Goal: Transaction & Acquisition: Download file/media

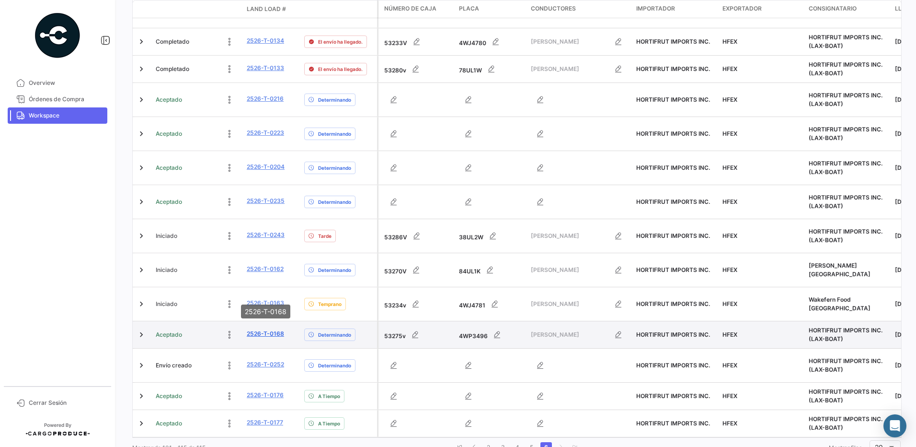
click at [275, 329] on link "2526-T-0168" at bounding box center [265, 333] width 37 height 9
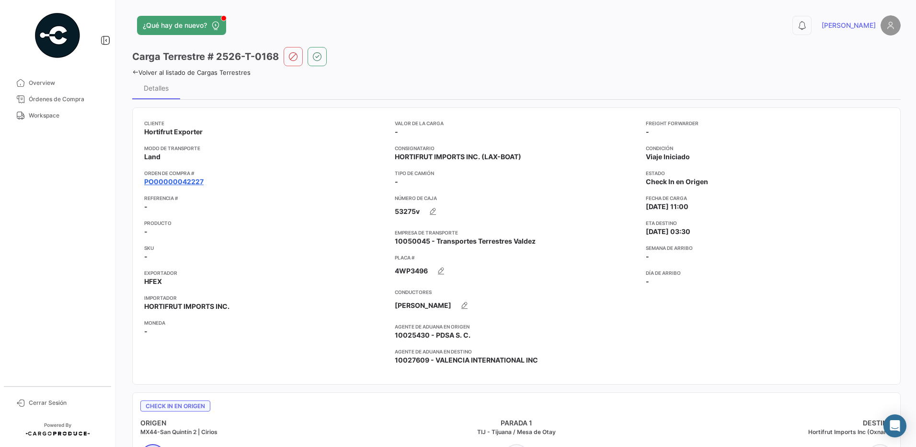
click at [181, 182] on link "PO00000042227" at bounding box center [173, 182] width 59 height 10
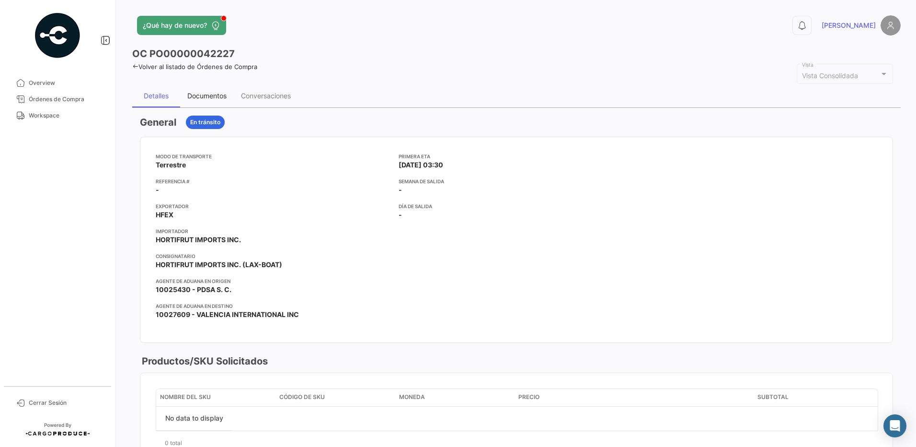
click at [221, 95] on div "Documentos" at bounding box center [206, 96] width 39 height 8
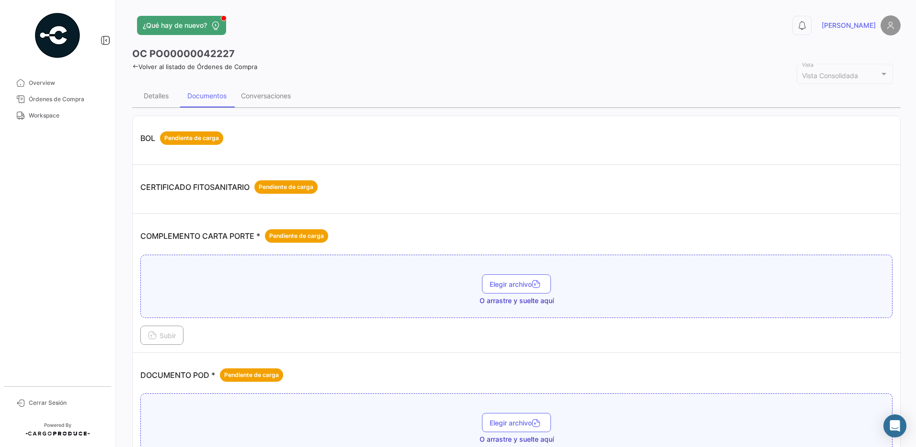
click at [504, 287] on span "Elegir archivo" at bounding box center [517, 284] width 54 height 8
click at [180, 337] on button "Subir" at bounding box center [161, 334] width 43 height 19
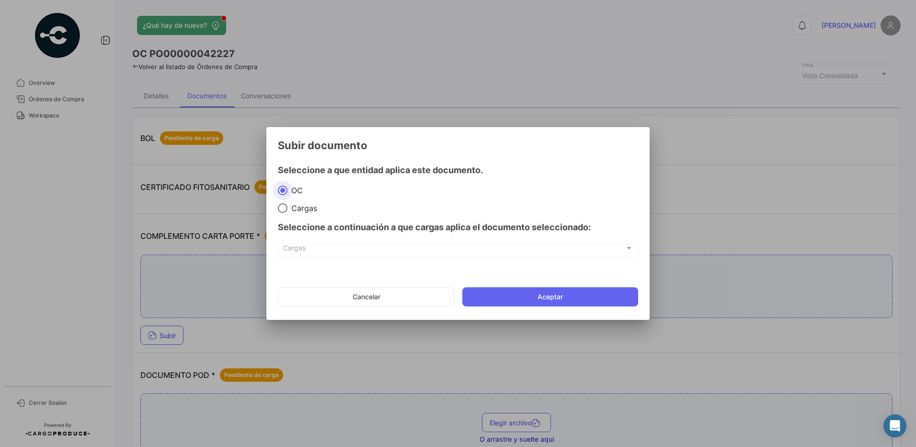
click at [306, 212] on span "Cargas" at bounding box center [303, 208] width 30 height 10
click at [288, 212] on input "Cargas" at bounding box center [283, 208] width 10 height 10
radio input "true"
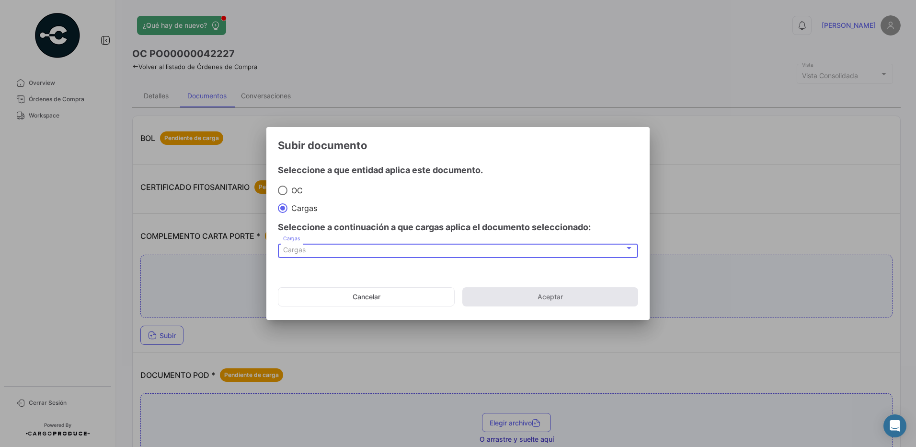
click at [334, 246] on div "Cargas" at bounding box center [454, 250] width 342 height 8
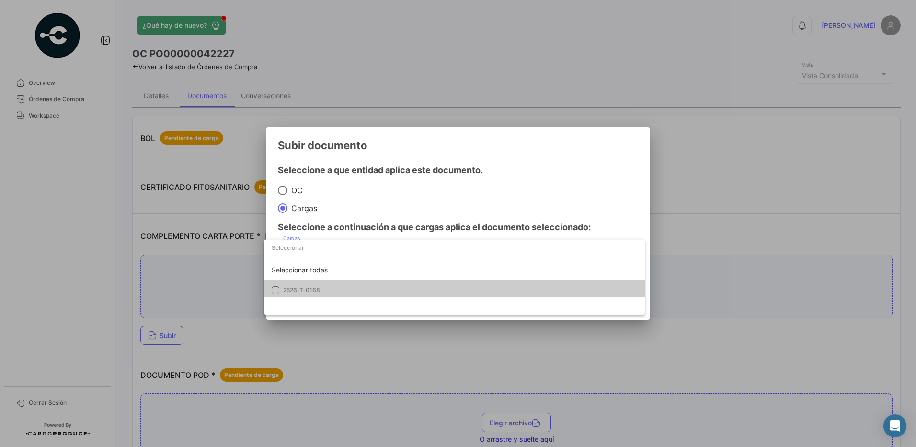
click at [273, 290] on mat-pseudo-checkbox at bounding box center [276, 290] width 8 height 8
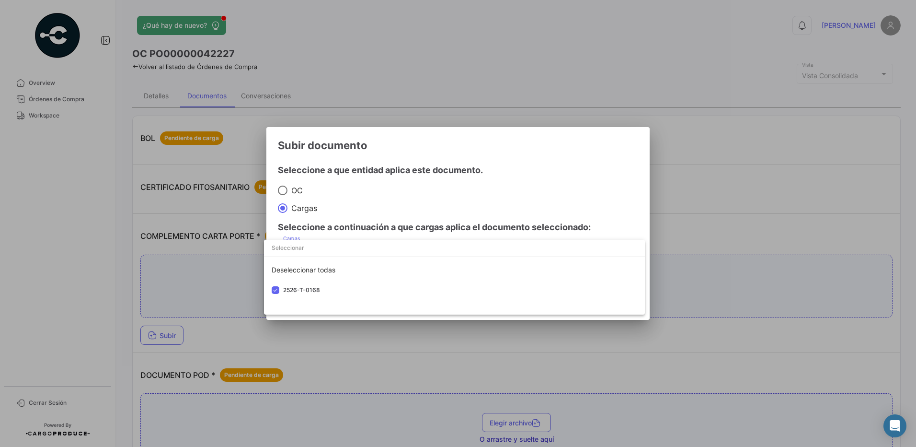
click at [387, 201] on div at bounding box center [458, 223] width 916 height 447
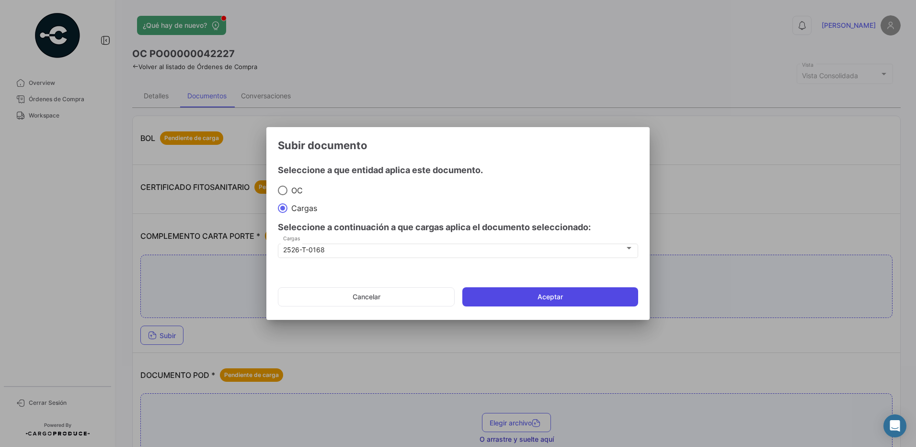
click at [559, 297] on button "Aceptar" at bounding box center [550, 296] width 176 height 19
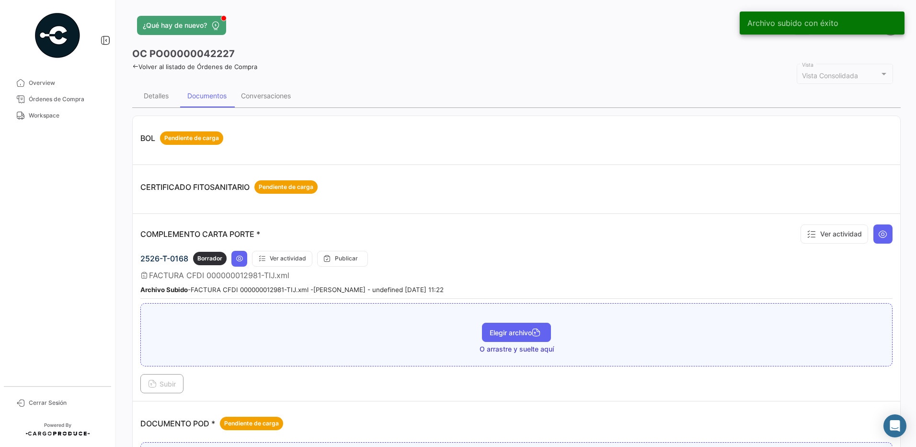
click at [500, 332] on span "Elegir archivo" at bounding box center [517, 332] width 54 height 8
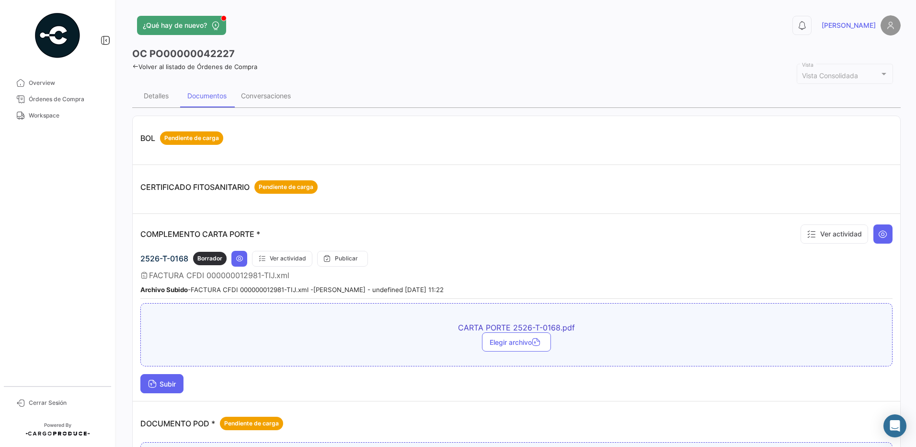
click at [168, 383] on span "Subir" at bounding box center [162, 384] width 28 height 8
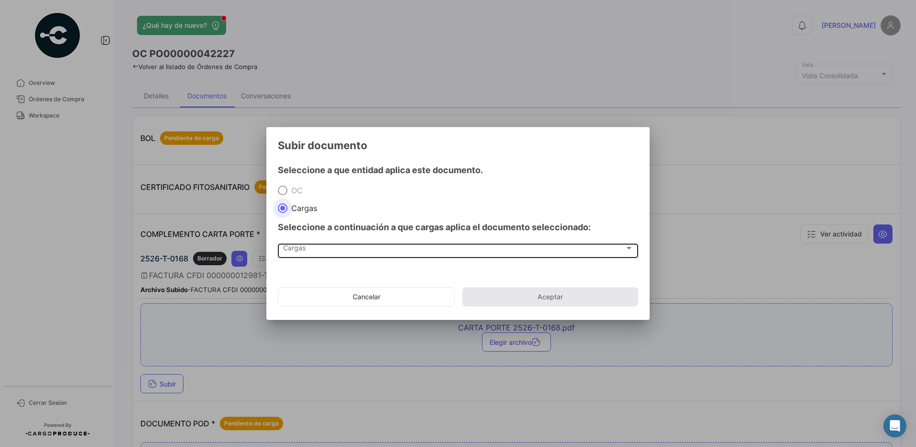
click at [305, 254] on div "Cargas" at bounding box center [454, 250] width 342 height 8
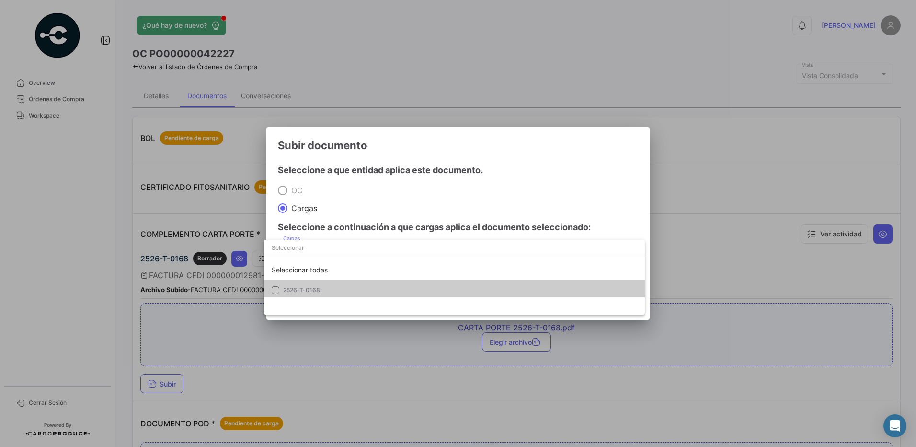
click at [316, 293] on span "2526-T-0168" at bounding box center [301, 289] width 37 height 7
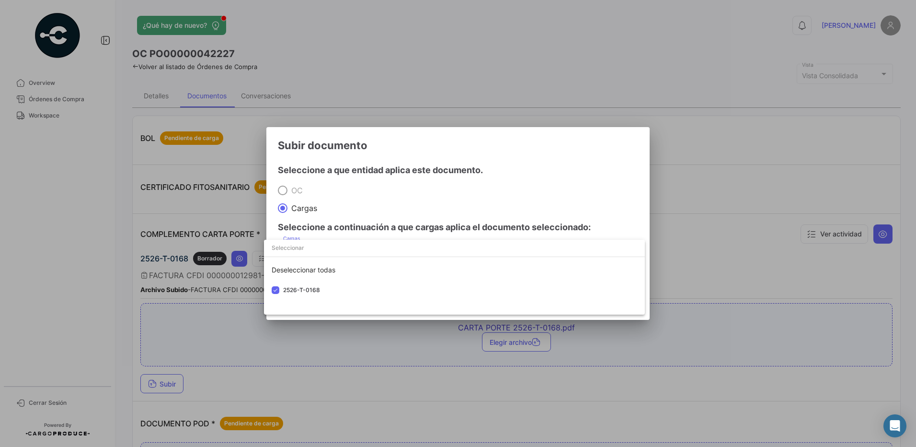
click at [378, 182] on div at bounding box center [458, 223] width 916 height 447
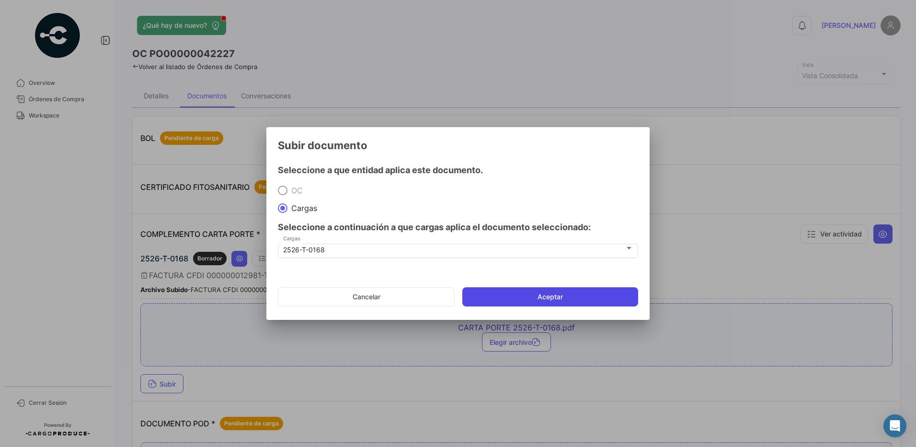
click at [522, 299] on button "Aceptar" at bounding box center [550, 296] width 176 height 19
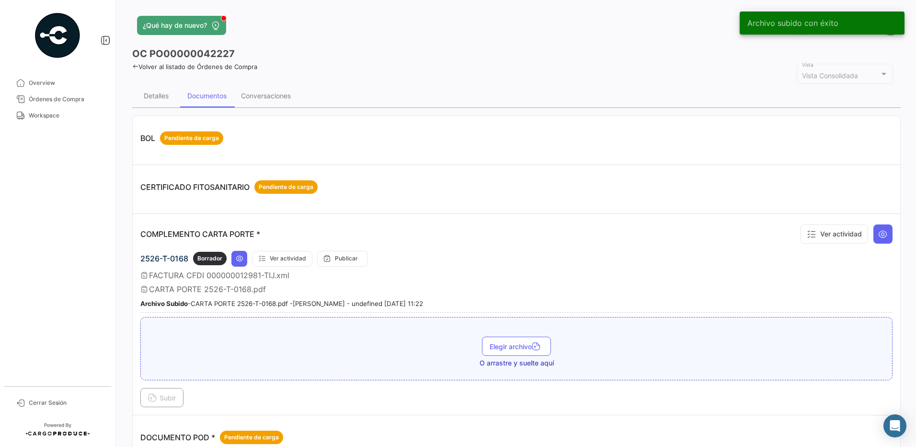
click at [493, 270] on div "FACTURA CFDI 000000012981-TIJ.xml" at bounding box center [516, 275] width 752 height 10
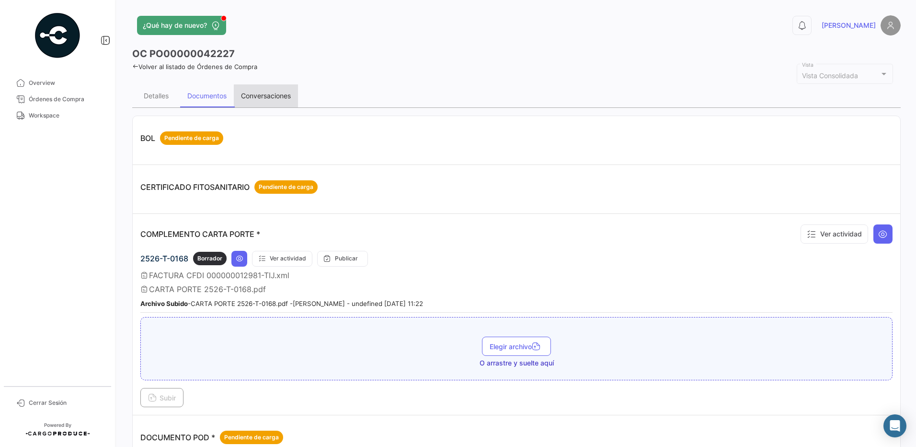
click at [278, 92] on div "Conversaciones" at bounding box center [266, 96] width 50 height 8
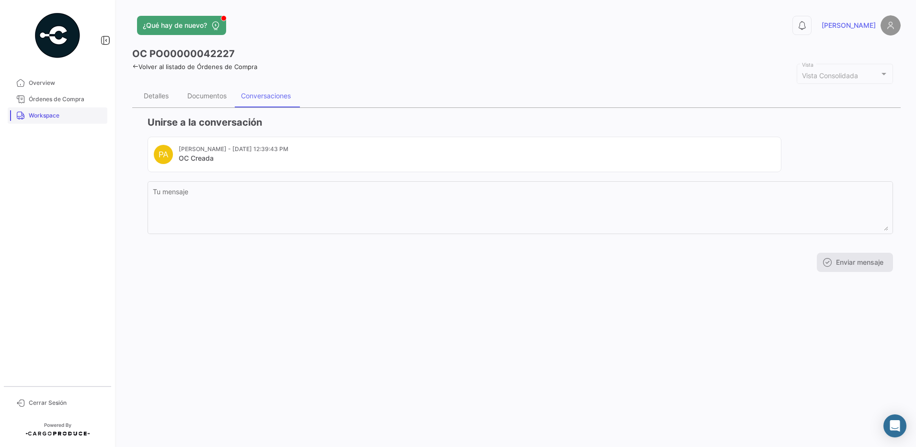
click at [26, 115] on link "Workspace" at bounding box center [58, 115] width 100 height 16
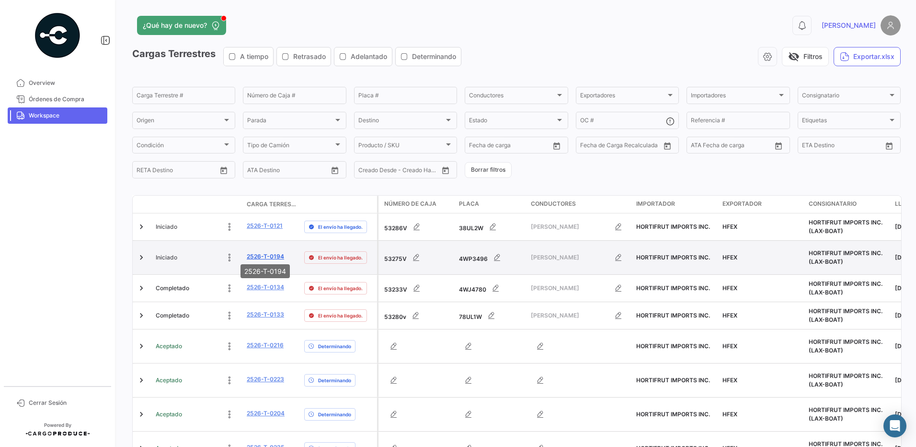
click at [275, 252] on link "2526-T-0194" at bounding box center [265, 256] width 37 height 9
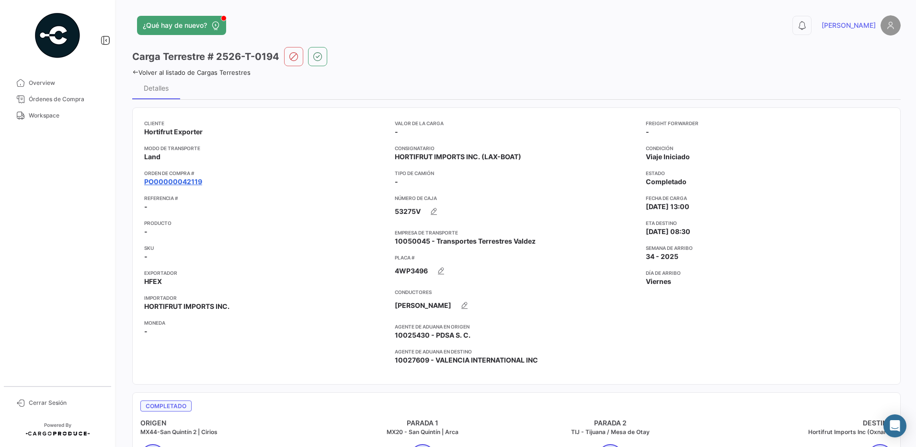
click at [178, 183] on link "PO00000042119" at bounding box center [173, 182] width 58 height 10
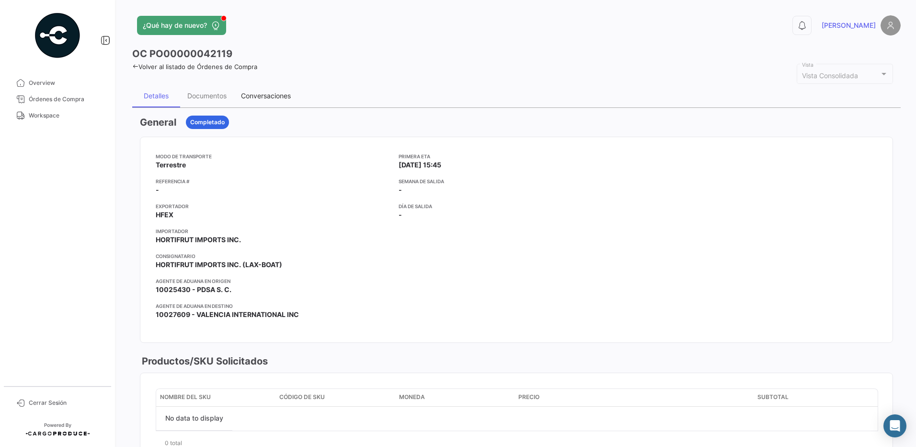
click at [254, 87] on div "Conversaciones" at bounding box center [266, 95] width 64 height 23
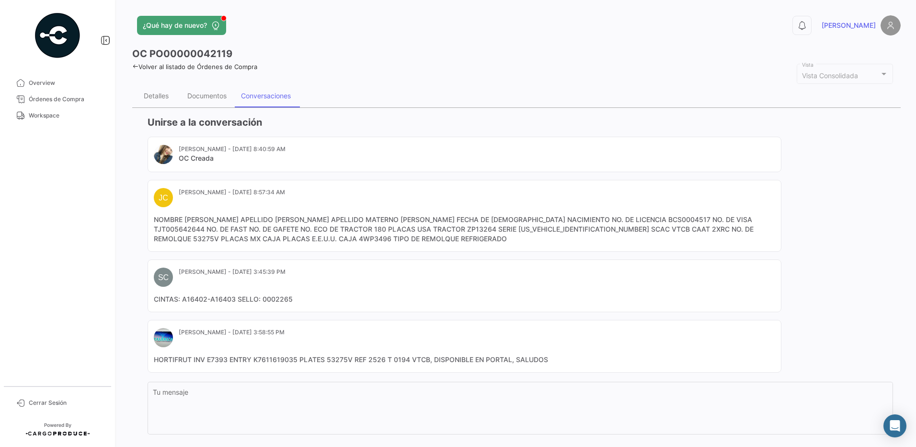
drag, startPoint x: 353, startPoint y: 239, endPoint x: 151, endPoint y: 219, distance: 202.8
click at [151, 219] on mat-card "[PERSON_NAME] - [DATE] 8:57:34 AM NOMBRE [PERSON_NAME] APELLIDO PATERNO [PERSON…" at bounding box center [465, 216] width 634 height 72
drag, startPoint x: 151, startPoint y: 219, endPoint x: 196, endPoint y: 224, distance: 45.4
copy mat-card-content "NOMBRE [PERSON_NAME] APELLIDO [PERSON_NAME] APELLIDO MATERNO [PERSON_NAME] FECH…"
click at [58, 116] on span "Workspace" at bounding box center [66, 115] width 75 height 9
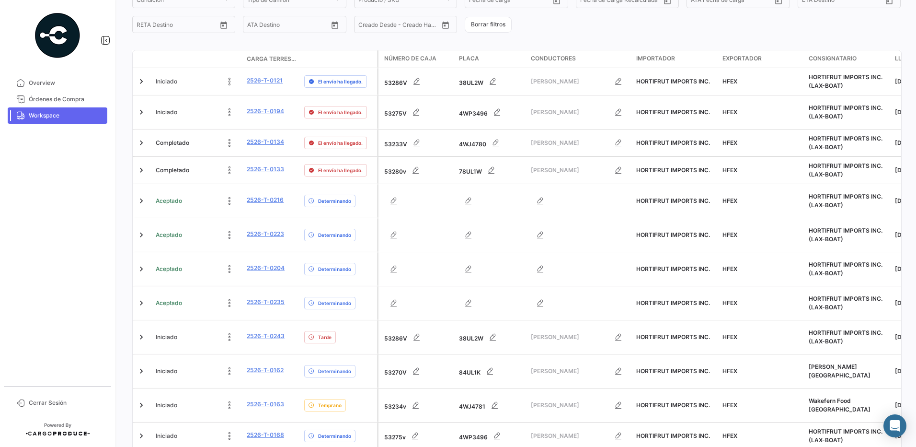
scroll to position [240, 0]
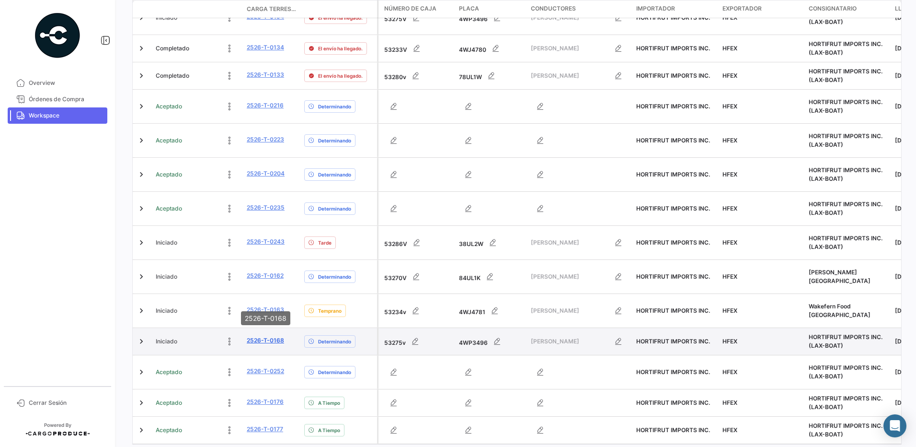
click at [279, 336] on link "2526-T-0168" at bounding box center [265, 340] width 37 height 9
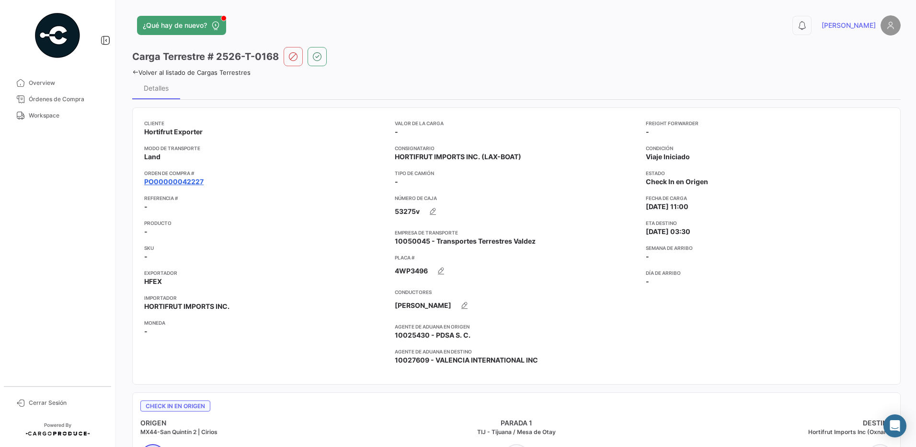
click at [190, 183] on link "PO00000042227" at bounding box center [173, 182] width 59 height 10
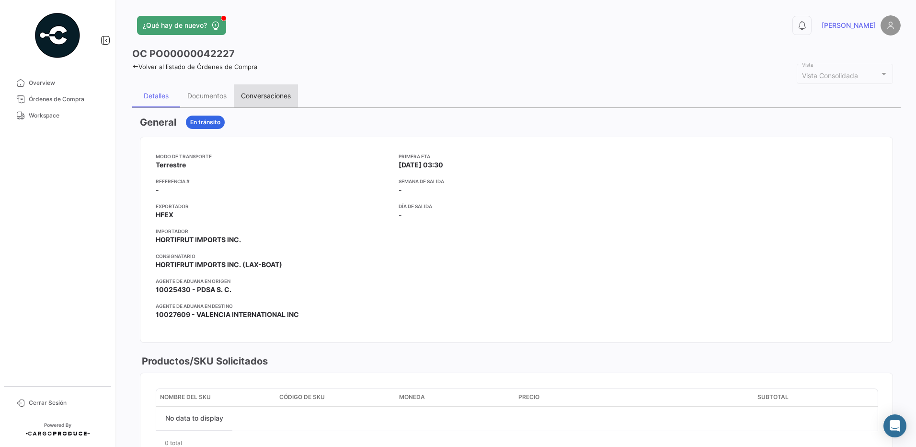
click at [278, 103] on div "Conversaciones" at bounding box center [266, 95] width 64 height 23
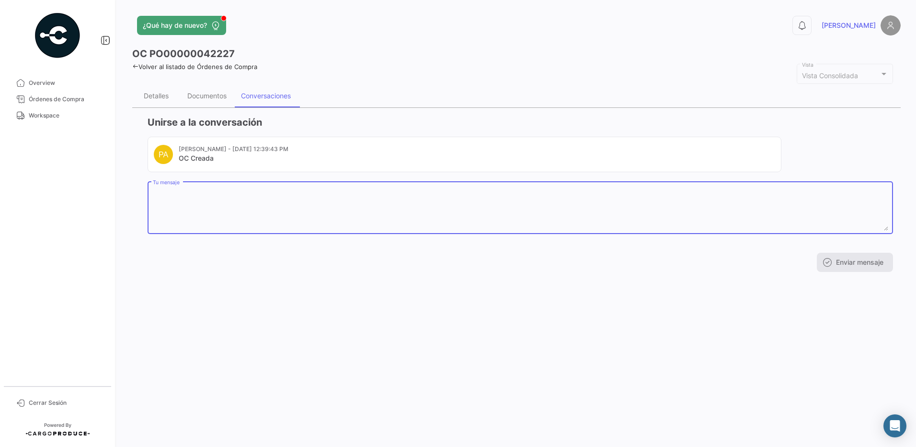
click at [227, 189] on textarea "Tu mensaje" at bounding box center [521, 209] width 736 height 42
paste textarea "NOMBRE [PERSON_NAME] APELLIDO [PERSON_NAME] APELLIDO MATERNO [PERSON_NAME] FECH…"
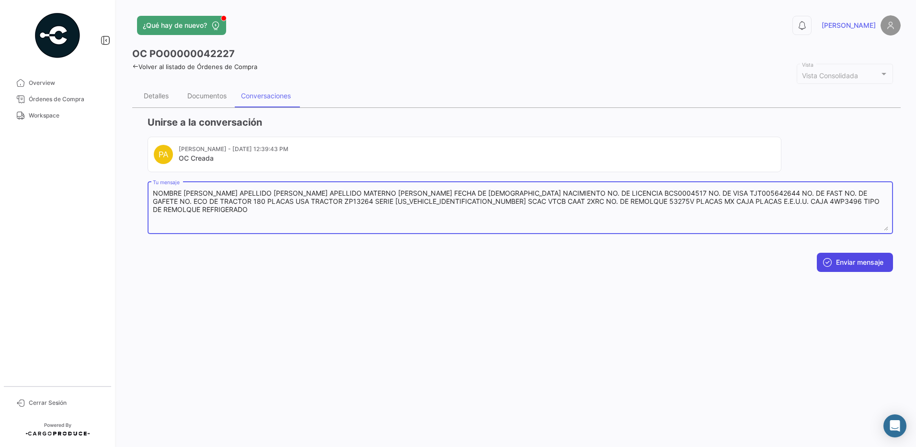
type textarea "NOMBRE [PERSON_NAME] APELLIDO [PERSON_NAME] APELLIDO MATERNO [PERSON_NAME] FECH…"
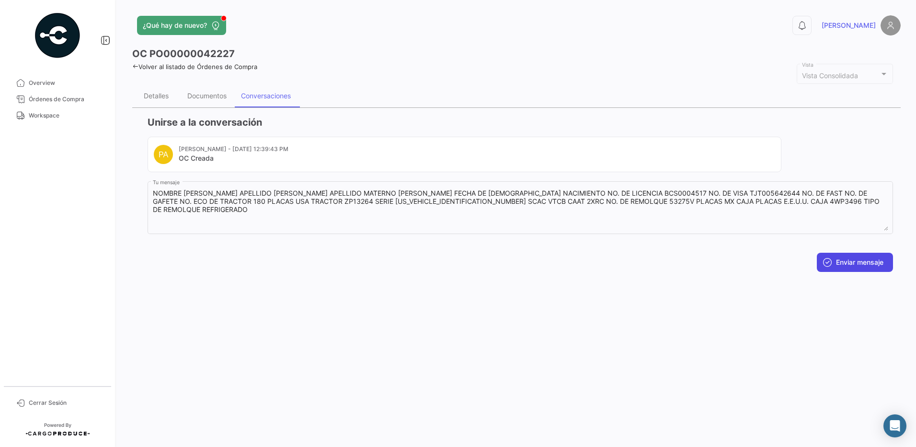
click at [847, 261] on button "Enviar mensaje" at bounding box center [855, 262] width 76 height 19
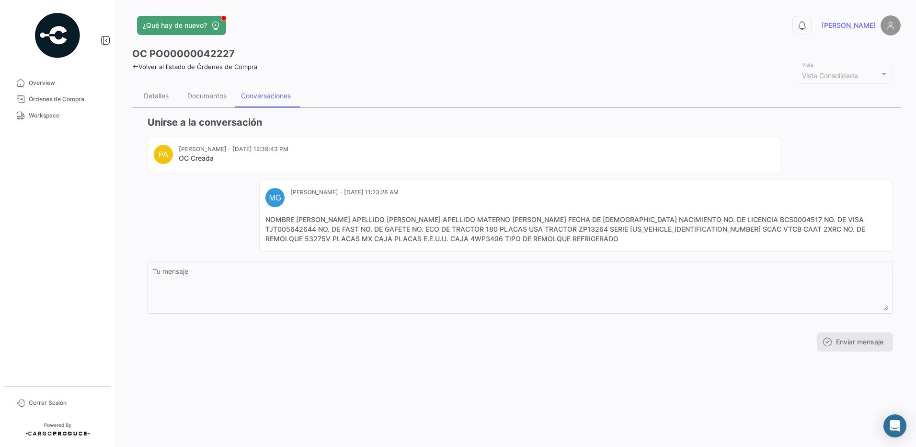
drag, startPoint x: 48, startPoint y: 114, endPoint x: 916, endPoint y: 2, distance: 875.1
click at [48, 114] on span "Workspace" at bounding box center [66, 115] width 75 height 9
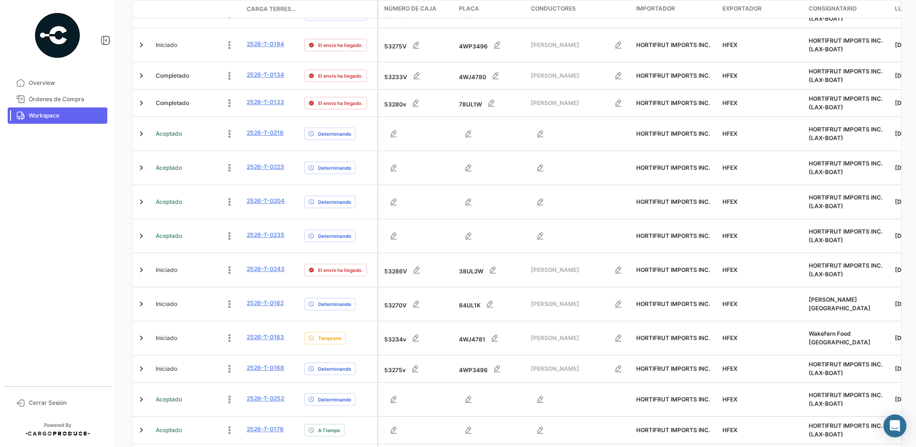
scroll to position [221, 0]
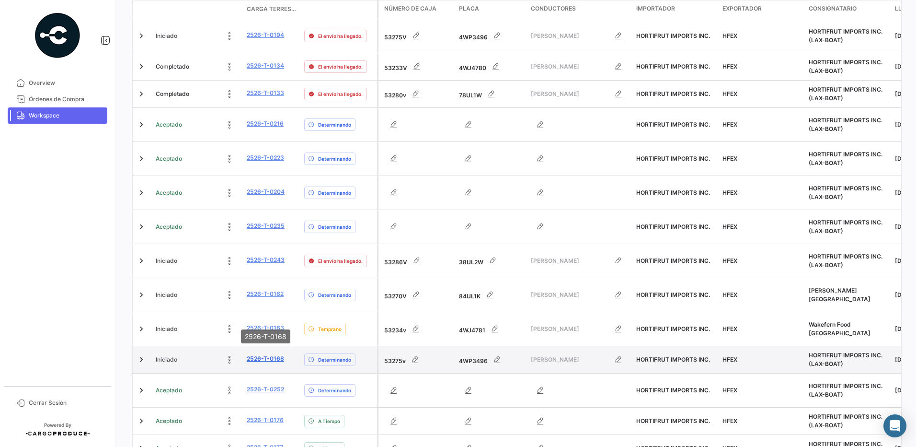
click at [273, 354] on link "2526-T-0168" at bounding box center [265, 358] width 37 height 9
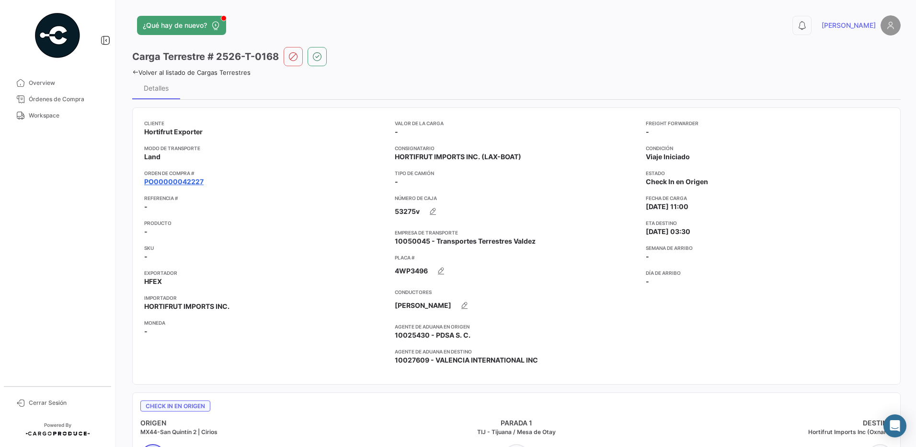
click at [172, 185] on link "PO00000042227" at bounding box center [173, 182] width 59 height 10
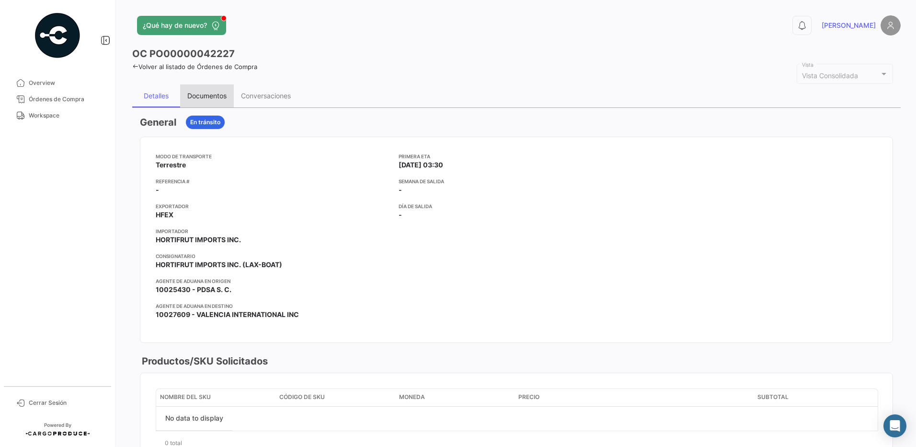
click at [217, 96] on div "Documentos" at bounding box center [206, 96] width 39 height 8
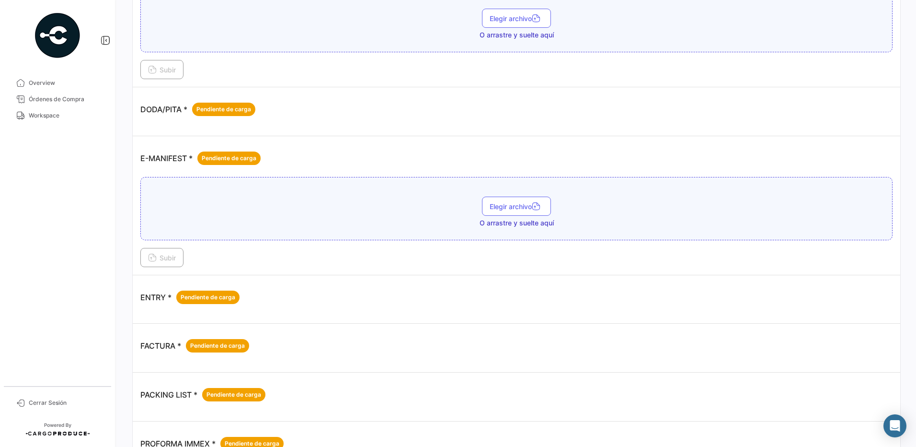
scroll to position [471, 0]
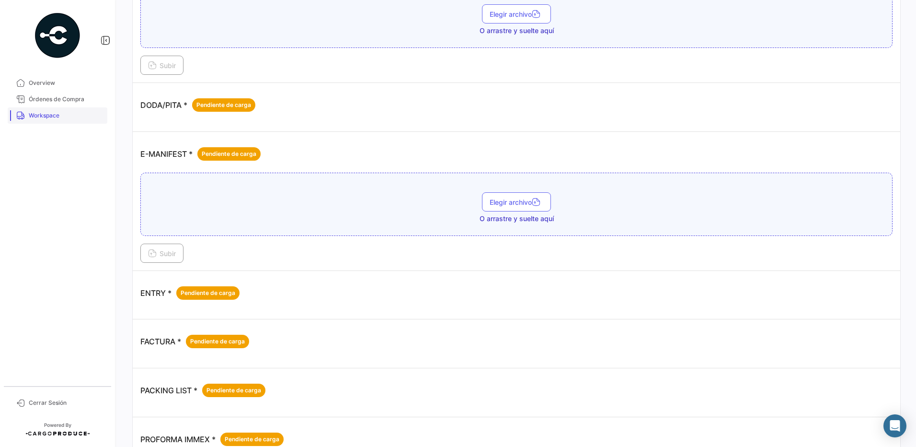
click at [54, 116] on span "Workspace" at bounding box center [66, 115] width 75 height 9
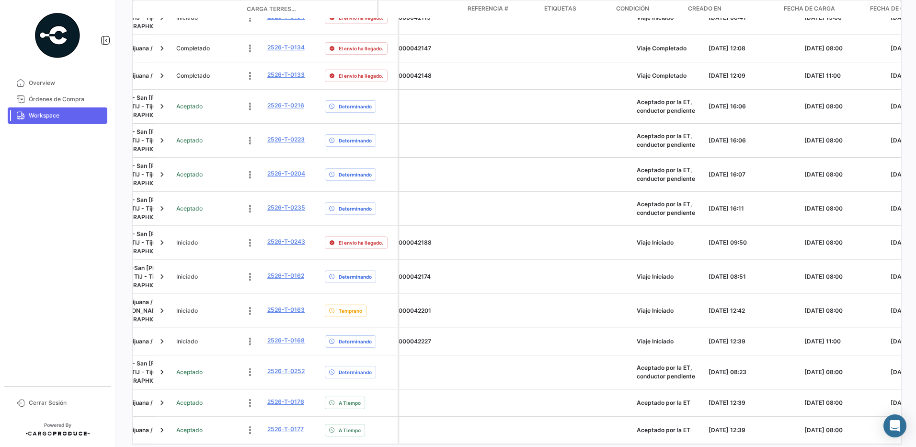
scroll to position [0, 1212]
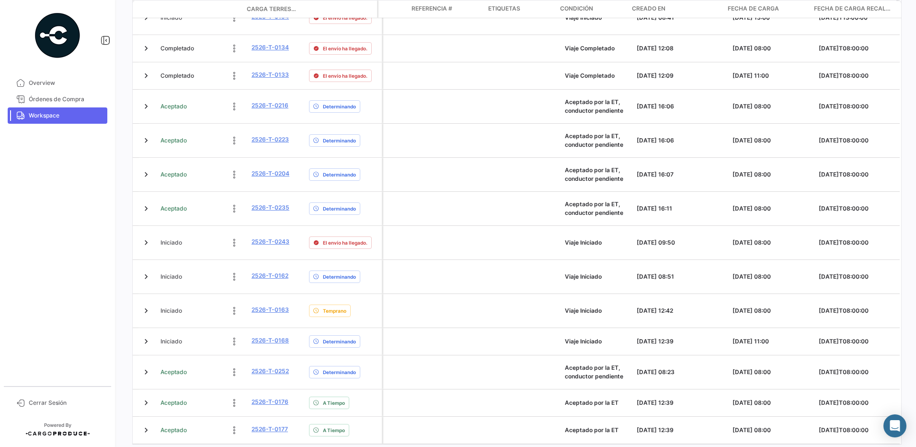
click at [542, 446] on link "6" at bounding box center [547, 454] width 12 height 11
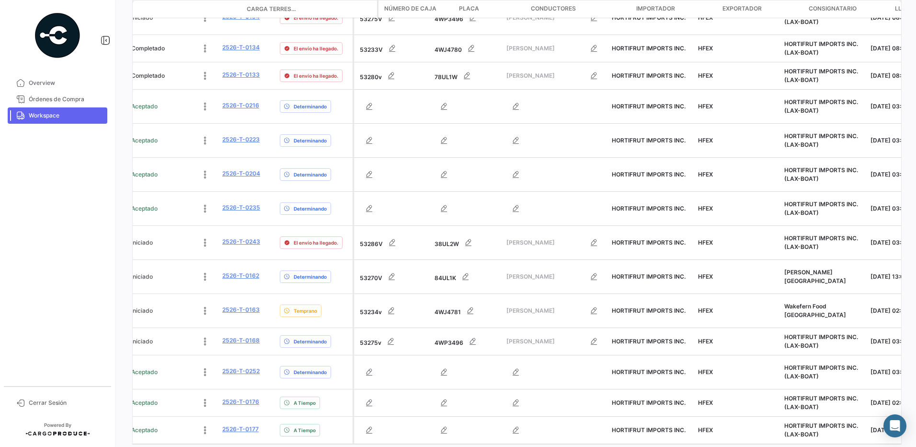
scroll to position [0, 0]
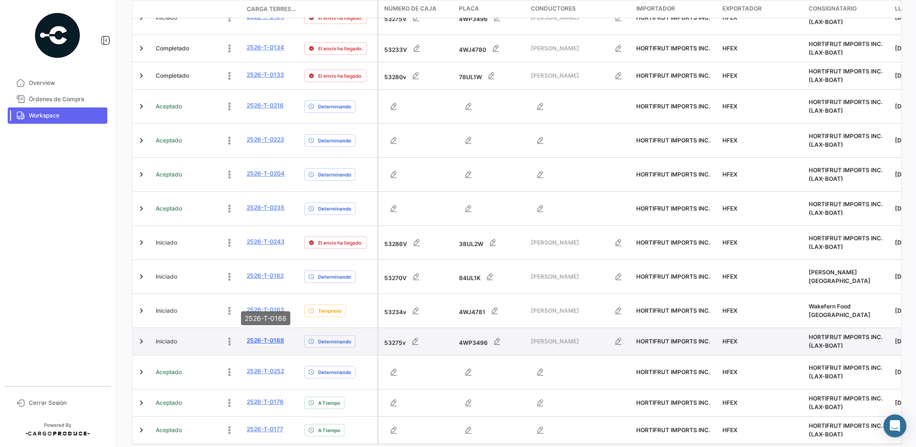
click at [264, 336] on link "2526-T-0168" at bounding box center [265, 340] width 37 height 9
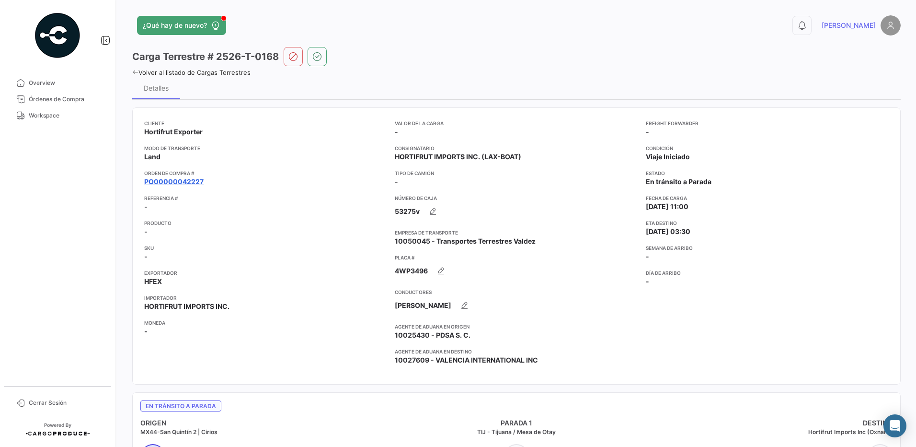
click at [184, 185] on link "PO00000042227" at bounding box center [173, 182] width 59 height 10
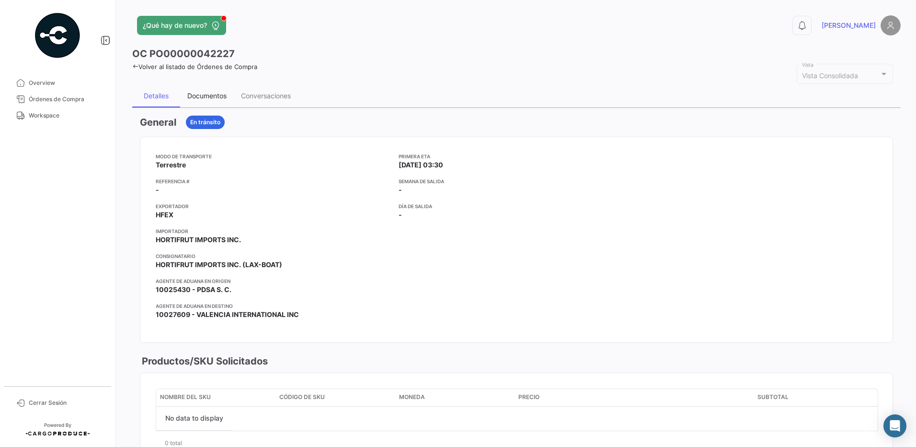
click at [207, 93] on div "Documentos" at bounding box center [206, 96] width 39 height 8
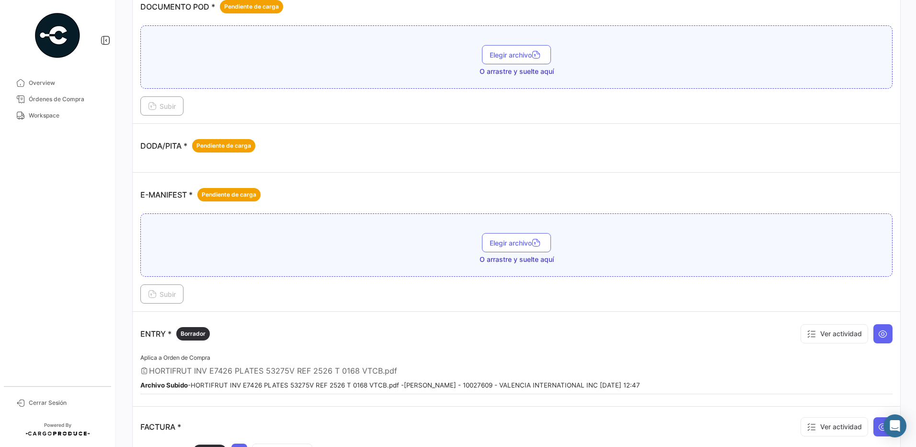
scroll to position [511, 0]
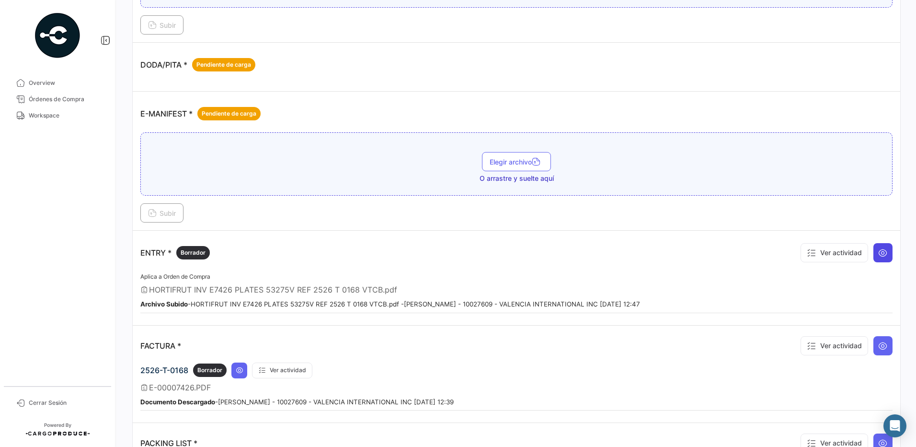
click at [879, 253] on icon at bounding box center [883, 253] width 10 height 10
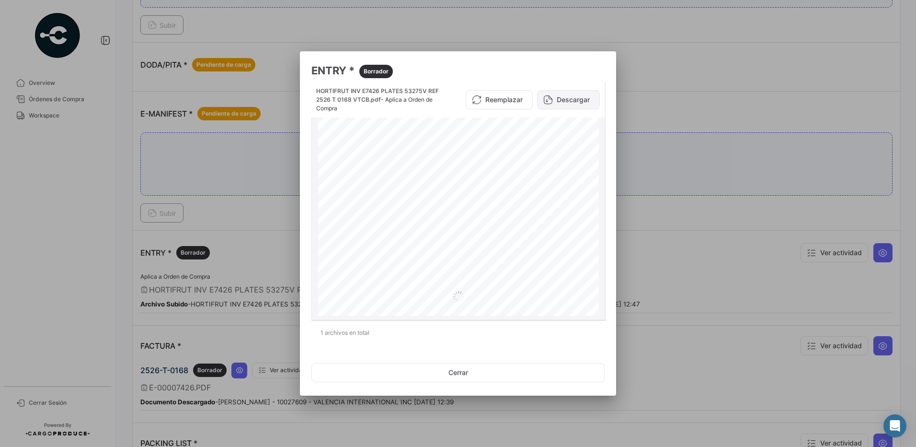
click at [571, 99] on button "Descargar" at bounding box center [568, 99] width 63 height 19
click at [474, 366] on button "Cerrar" at bounding box center [457, 372] width 293 height 19
